Goal: Browse casually

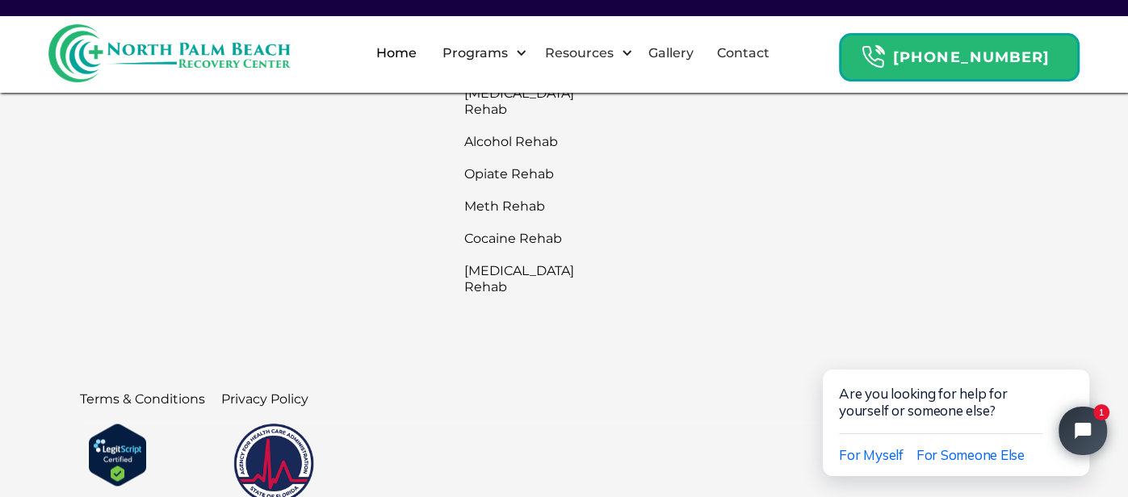
scroll to position [5589, 0]
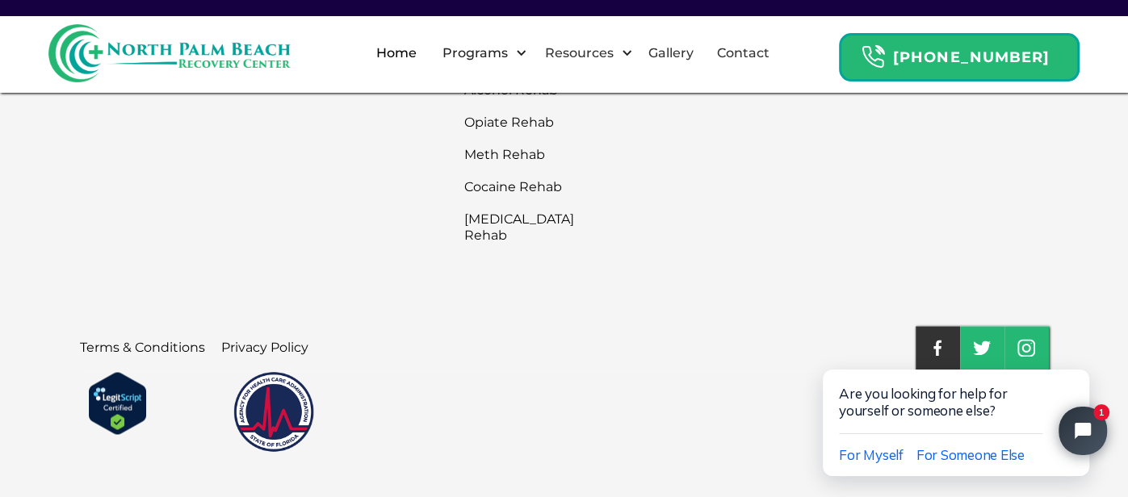
click at [921, 326] on link at bounding box center [938, 348] width 44 height 44
click at [929, 326] on link at bounding box center [938, 348] width 44 height 44
click at [934, 340] on img at bounding box center [937, 348] width 8 height 16
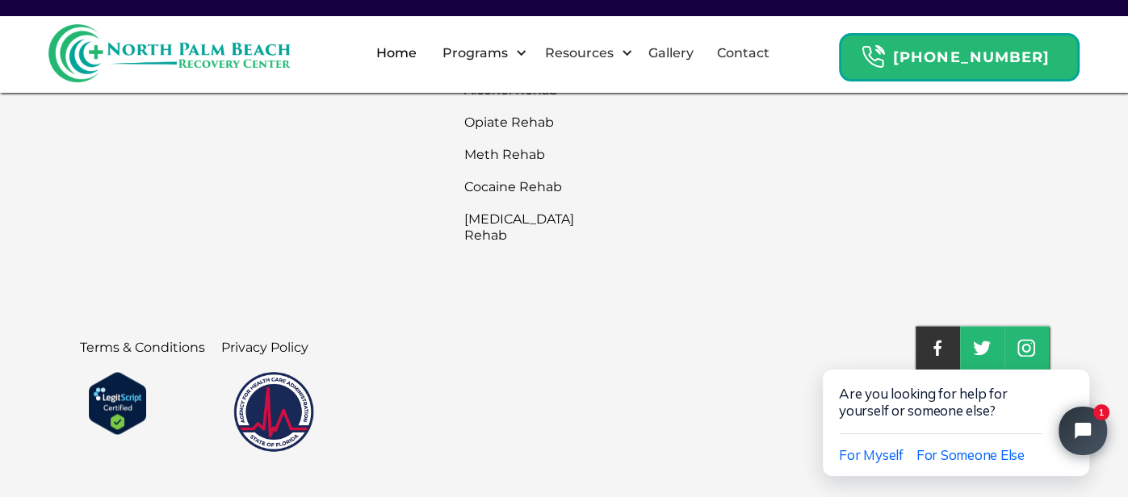
click at [934, 340] on img at bounding box center [937, 348] width 8 height 16
